Goal: Task Accomplishment & Management: Use online tool/utility

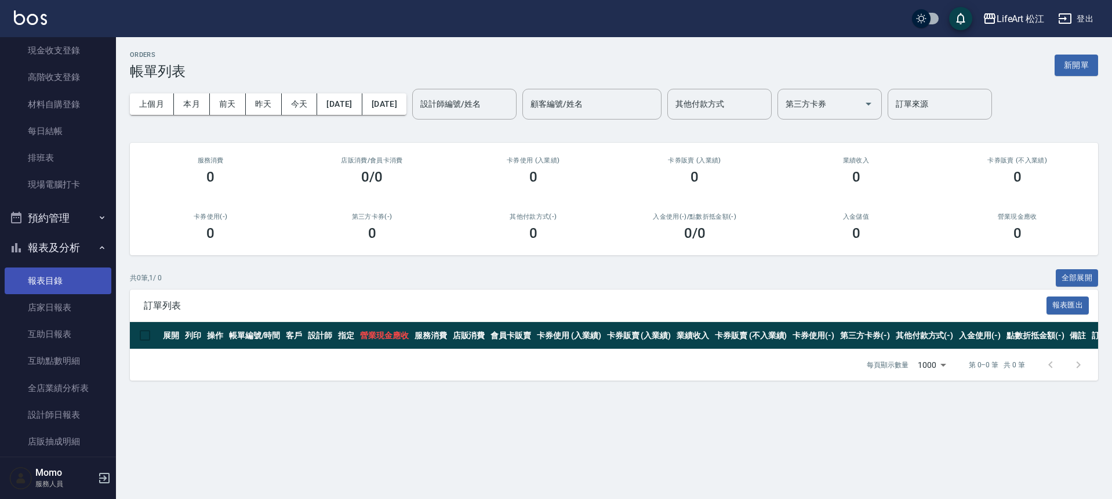
scroll to position [93, 0]
click at [81, 281] on link "報表目錄" at bounding box center [58, 280] width 107 height 27
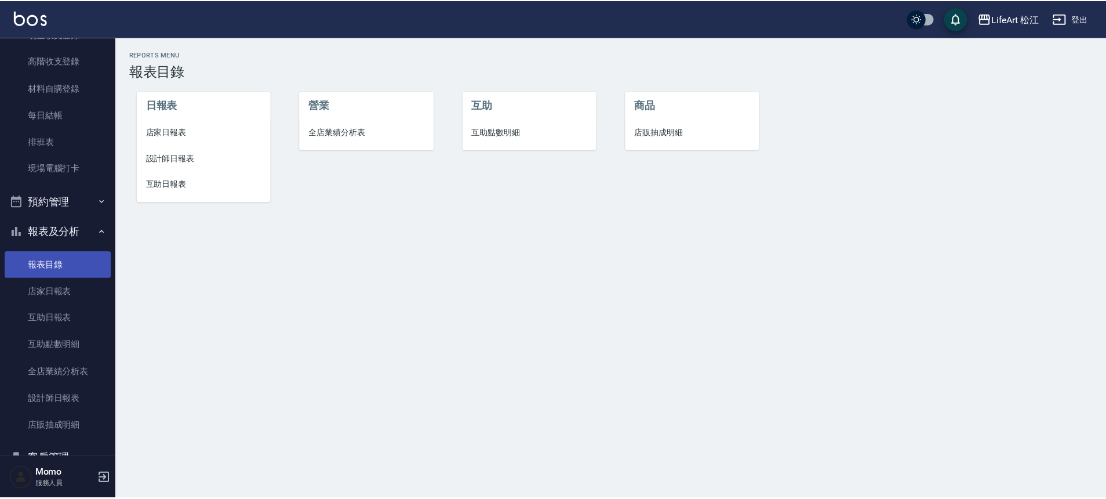
scroll to position [115, 0]
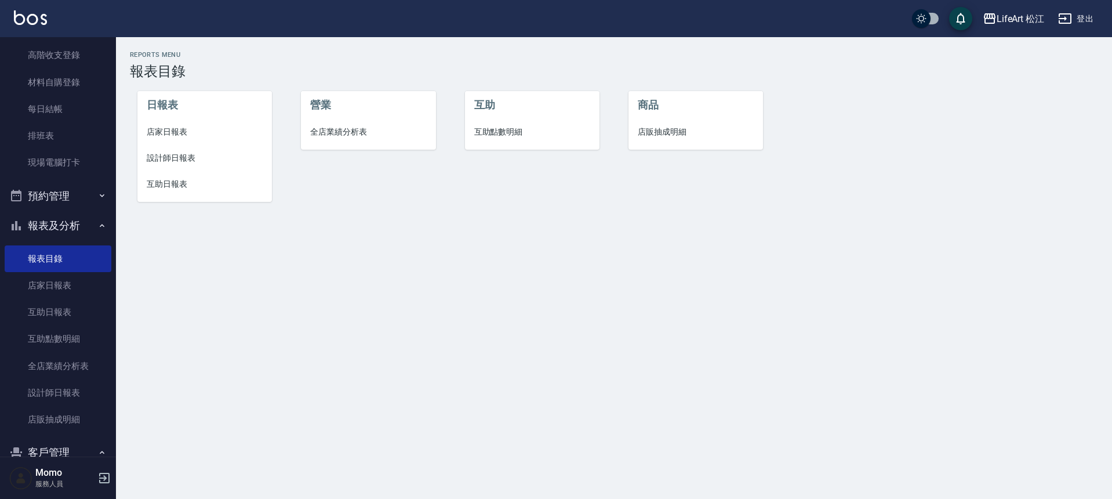
click at [59, 215] on button "報表及分析" at bounding box center [58, 225] width 107 height 30
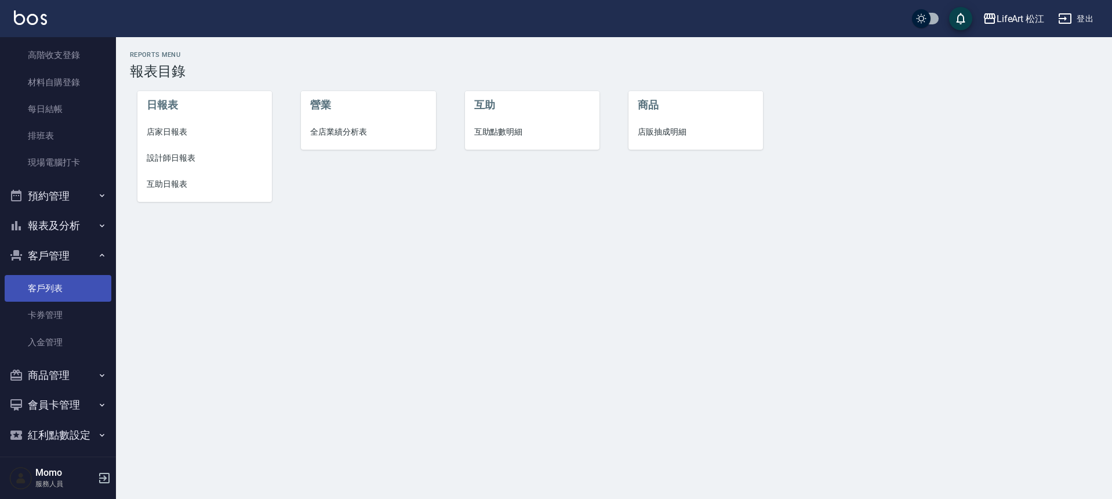
click at [73, 289] on link "客戶列表" at bounding box center [58, 288] width 107 height 27
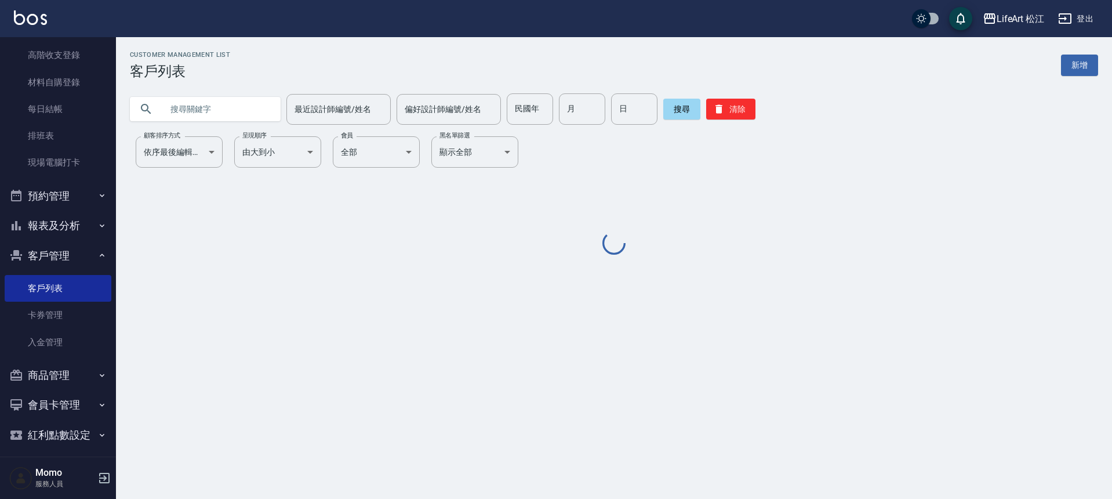
click at [203, 110] on input "text" at bounding box center [216, 108] width 109 height 31
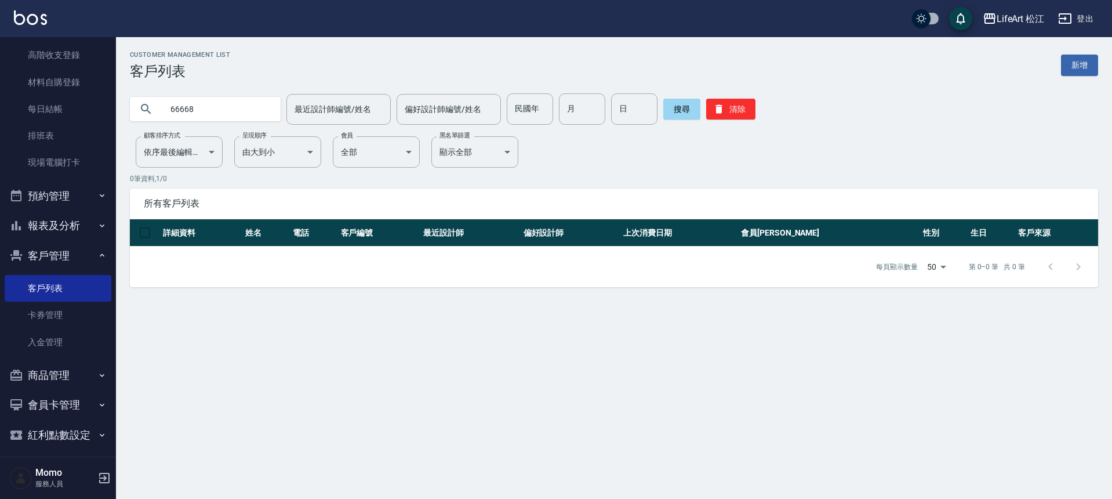
click at [209, 110] on input "66668" at bounding box center [216, 108] width 109 height 31
type input "0953"
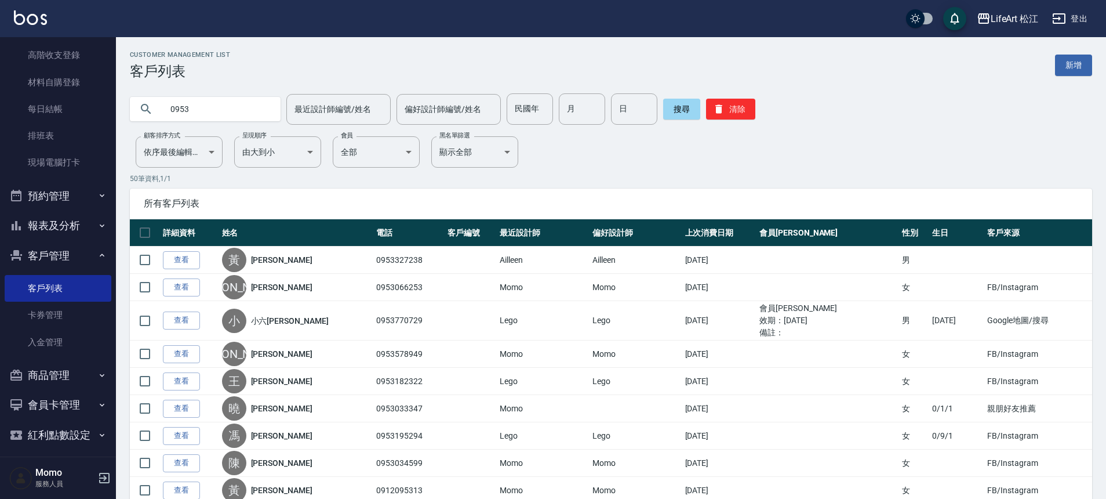
click at [263, 112] on div "0953" at bounding box center [205, 109] width 151 height 24
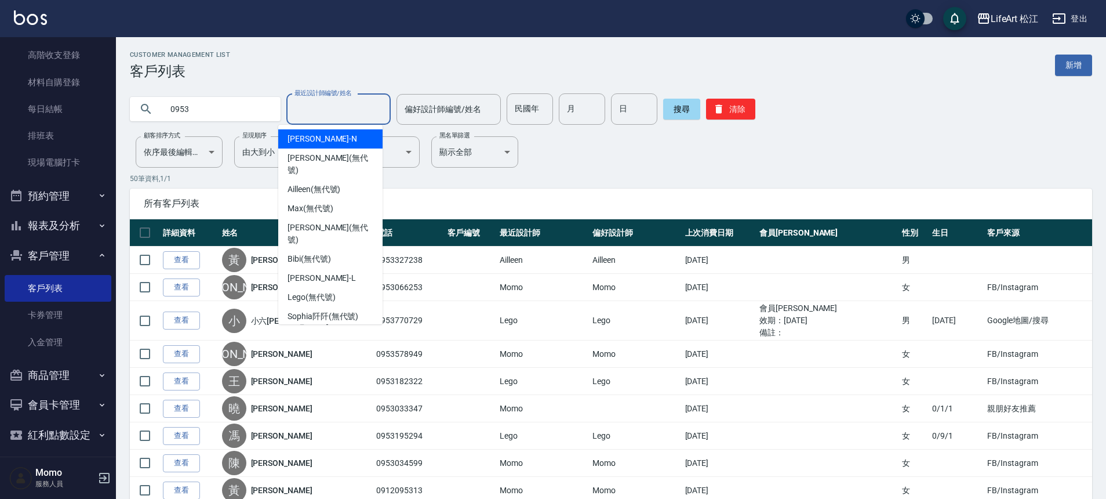
click at [328, 114] on input "最近設計師編號/姓名" at bounding box center [339, 109] width 94 height 20
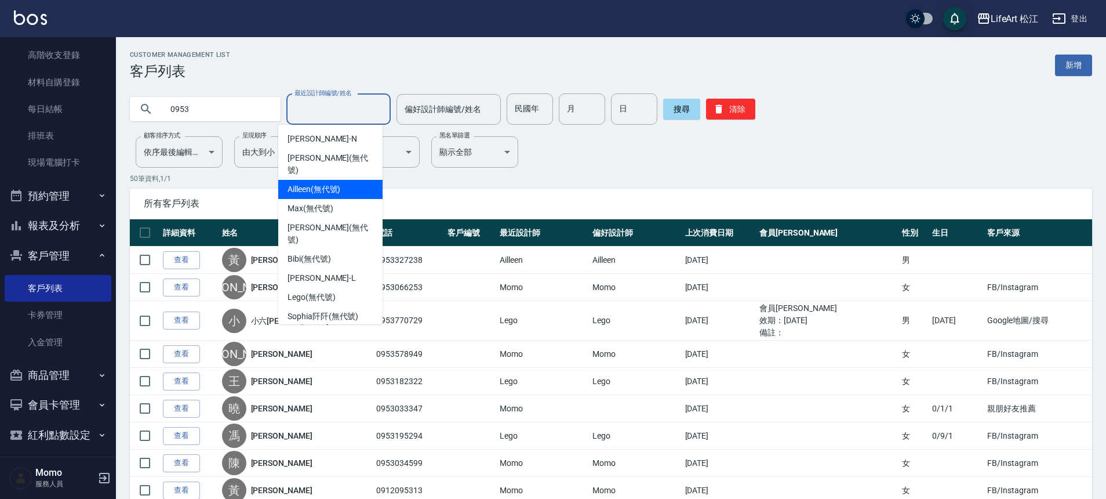
click at [336, 183] on span "Ailleen (無代號)" at bounding box center [314, 189] width 53 height 12
type input "Ailleen(無代號)"
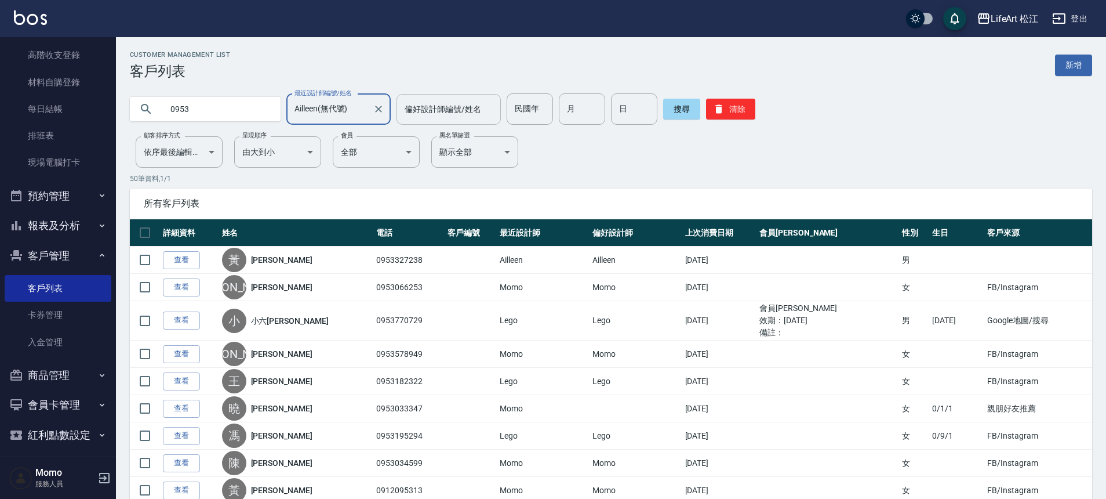
click at [419, 103] on div "偏好設計師編號/姓名 偏好設計師編號/姓名" at bounding box center [449, 109] width 104 height 31
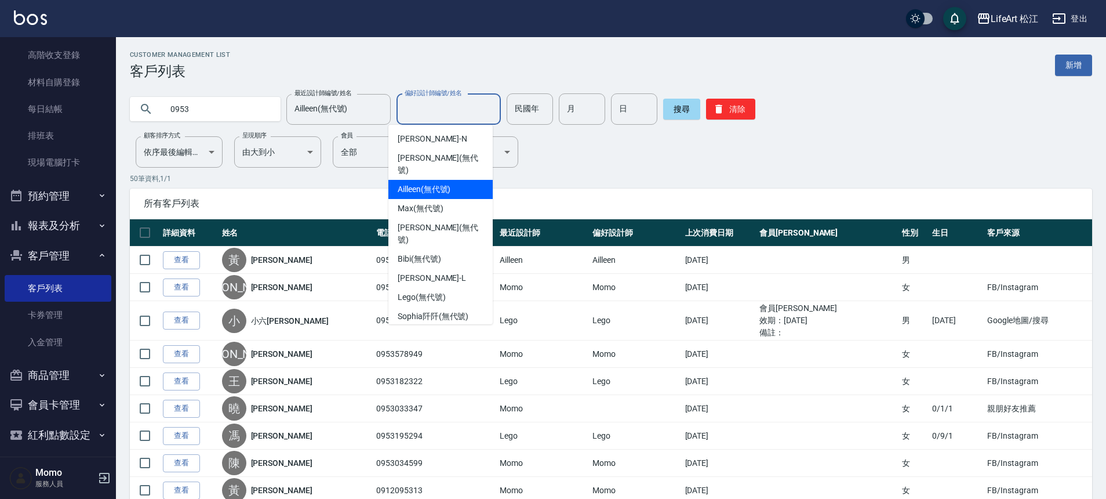
click at [442, 181] on ul "[PERSON_NAME] (無代號) Ailleen (無代號) [PERSON_NAME] (無代號) [PERSON_NAME] (無代號) Bibi …" at bounding box center [440, 224] width 104 height 199
click at [442, 183] on span "Ailleen (無代號)" at bounding box center [424, 189] width 53 height 12
type input "Ailleen(無代號)"
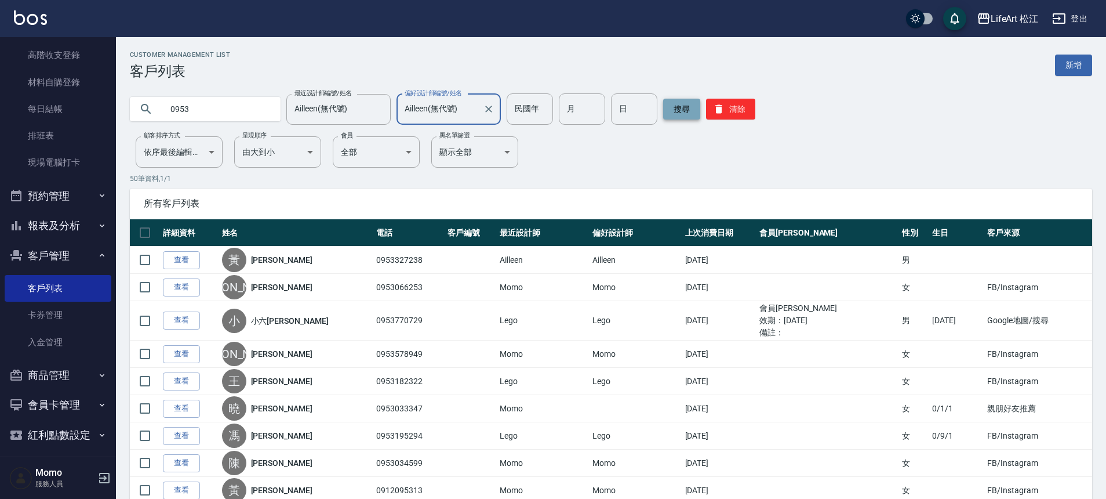
click at [684, 106] on button "搜尋" at bounding box center [681, 109] width 37 height 21
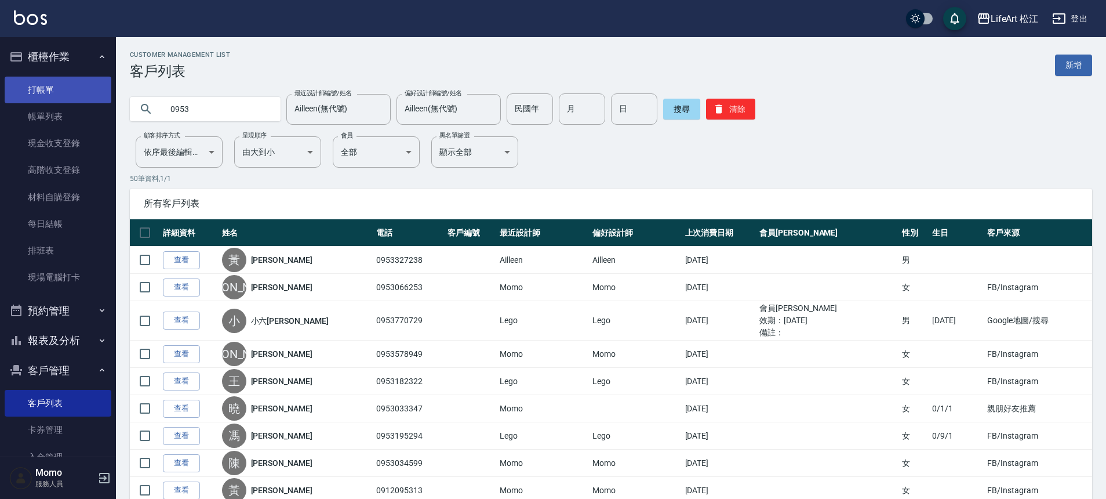
click at [61, 89] on link "打帳單" at bounding box center [58, 90] width 107 height 27
